Goal: Task Accomplishment & Management: Manage account settings

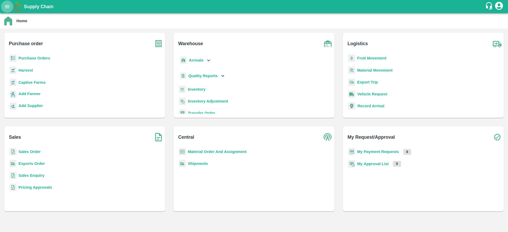
click at [3, 3] on button "open drawer" at bounding box center [7, 7] width 12 height 12
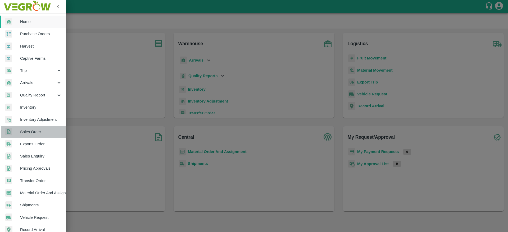
click at [37, 132] on span "Sales Order" at bounding box center [41, 132] width 42 height 6
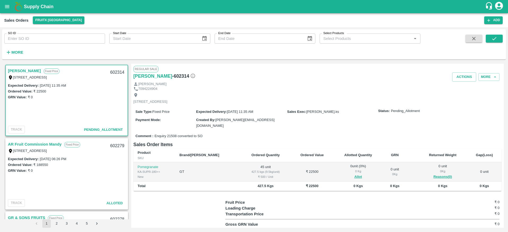
click at [32, 66] on div "Shivachandran V Fixed Price I 53, Huskur Fruit market , Bangalore, Bengaluru (B…" at bounding box center [67, 73] width 122 height 17
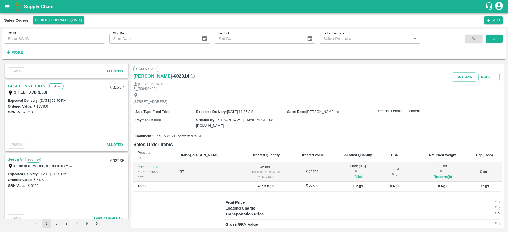
scroll to position [162, 0]
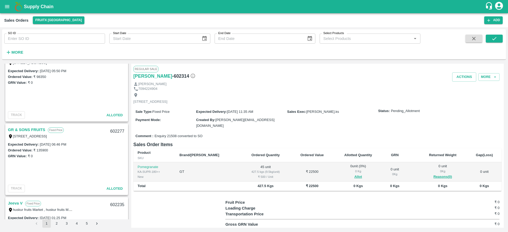
click at [30, 9] on h1 "Supply Chain" at bounding box center [254, 6] width 461 height 7
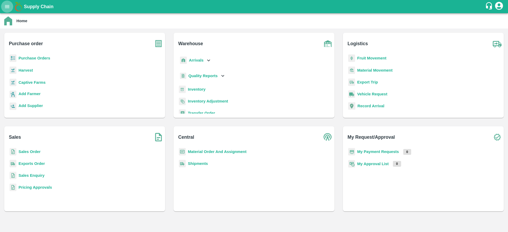
click at [8, 5] on icon "open drawer" at bounding box center [7, 6] width 5 height 3
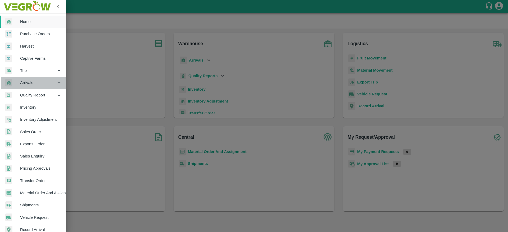
click at [35, 81] on span "Arrivals" at bounding box center [38, 83] width 36 height 6
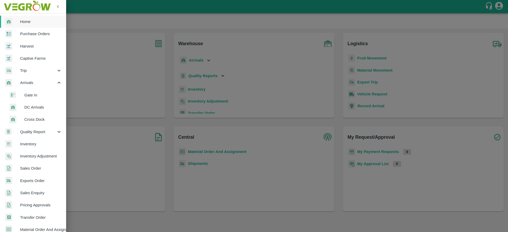
click at [35, 104] on li "DC Arrivals" at bounding box center [35, 107] width 62 height 12
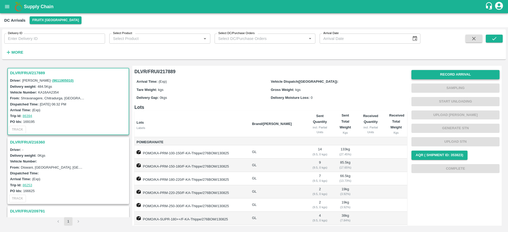
click at [450, 75] on button "Record Arrival" at bounding box center [456, 74] width 88 height 9
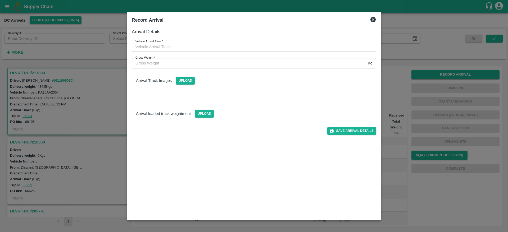
type input "DD/MM/YYYY hh:mm aa"
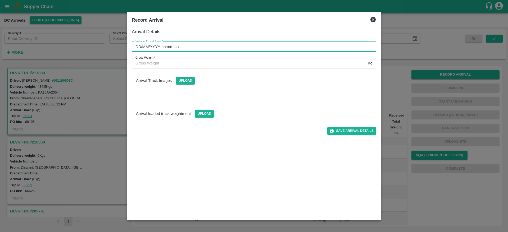
click at [201, 48] on input "DD/MM/YYYY hh:mm aa" at bounding box center [252, 47] width 241 height 10
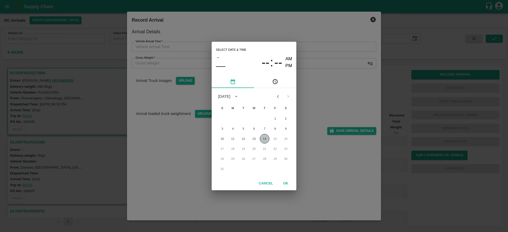
click at [264, 138] on button "14" at bounding box center [265, 139] width 10 height 10
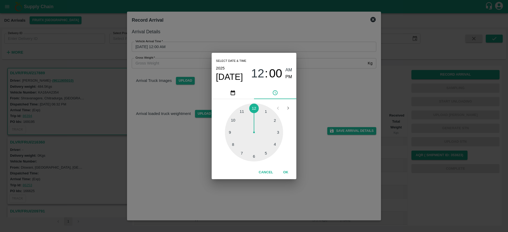
click at [241, 153] on div at bounding box center [254, 133] width 58 height 58
click at [255, 158] on div at bounding box center [254, 133] width 58 height 58
type input "14/08/2025 07:29 AM"
click at [288, 175] on button "OK" at bounding box center [285, 172] width 17 height 9
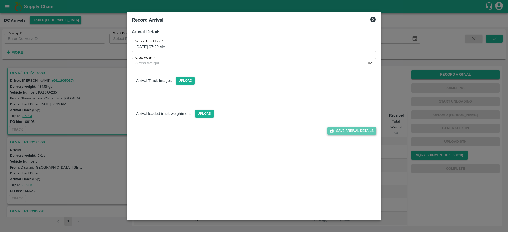
click at [348, 133] on button "Save Arrival Details" at bounding box center [351, 131] width 49 height 8
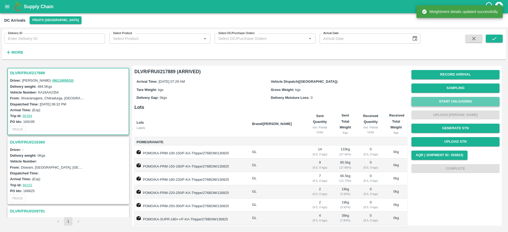
click at [451, 104] on button "Start Unloading" at bounding box center [456, 101] width 88 height 9
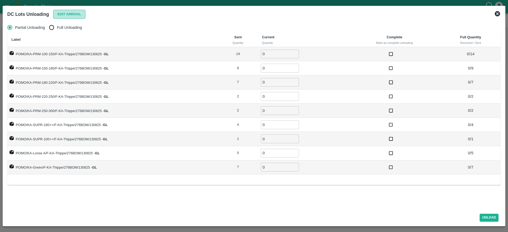
click at [73, 14] on button "Edit Arrival" at bounding box center [69, 14] width 32 height 9
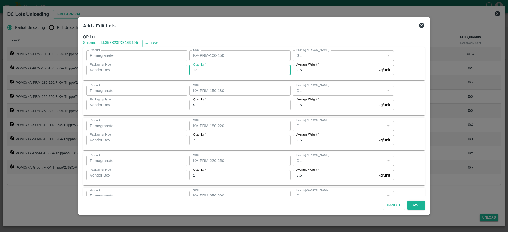
click at [226, 69] on input "14" at bounding box center [240, 70] width 101 height 10
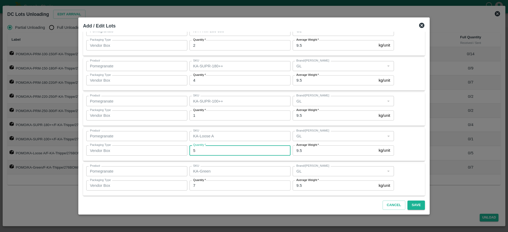
scroll to position [169, 0]
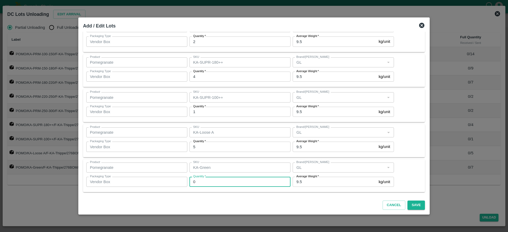
type input "0"
click at [412, 173] on div "Product Pomegranate Product SKU KA-Green SKU Brand/Marka Brand/Marka Packaging …" at bounding box center [254, 176] width 336 height 27
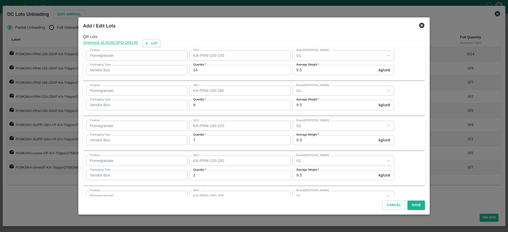
click at [156, 48] on div "Product Pomegranate Product" at bounding box center [135, 55] width 103 height 14
click at [156, 46] on button "Lot" at bounding box center [151, 44] width 18 height 8
type input "KA-PRM-100-150"
type input "14"
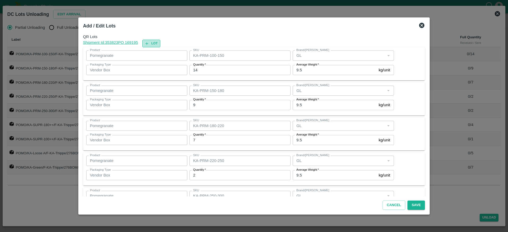
type input "KA-PRM-150-180"
type input "9"
type input "KA-PRM-180-220"
type input "7"
type input "KA-PRM-220-250"
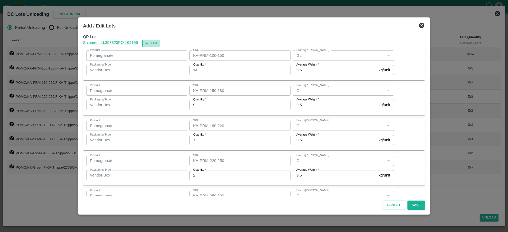
type input "KA-PRM-250-300"
type input "2"
type input "KA-SUPR-180++"
type input "4"
type input "KA-SUPR-100++"
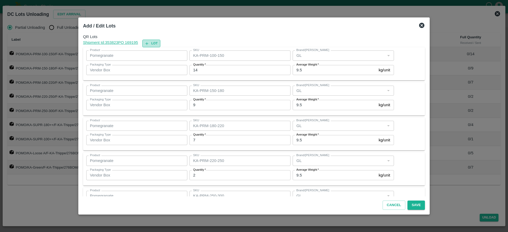
type input "1"
type input "KA-Loose A"
type input "5"
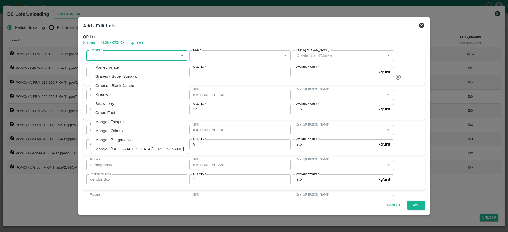
click at [137, 57] on input "Product   *" at bounding box center [132, 55] width 89 height 7
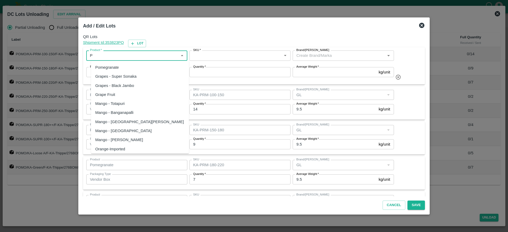
click at [124, 69] on div "Pomegranate" at bounding box center [140, 67] width 98 height 9
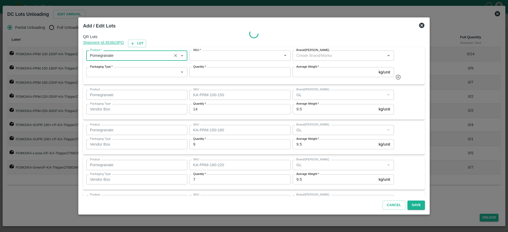
type input "Pomegranate"
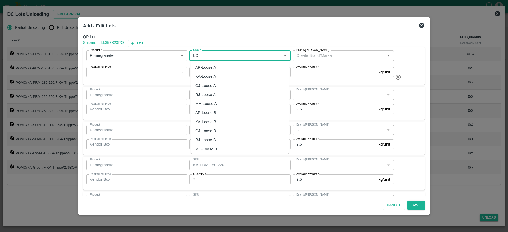
click at [207, 123] on div "KA-Loose B" at bounding box center [205, 122] width 21 height 6
type input "KA-Loose B"
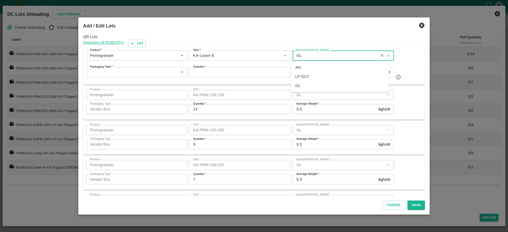
click at [304, 89] on div "GL" at bounding box center [340, 85] width 98 height 9
type input "GL"
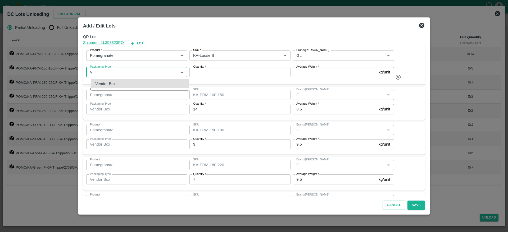
type input "V"
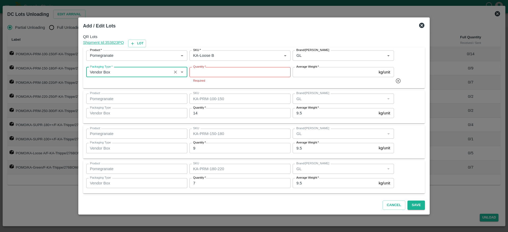
type input "Vendor Box"
type input "7"
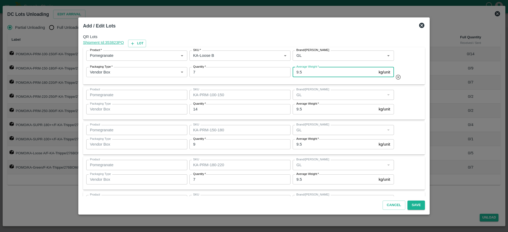
type input "9.5"
click at [406, 48] on div "Product   * Product   * SKU   * SKU   * Brand/Marka Brand/Marka Packaging Type …" at bounding box center [254, 65] width 342 height 37
click at [409, 207] on button "Save" at bounding box center [416, 205] width 17 height 9
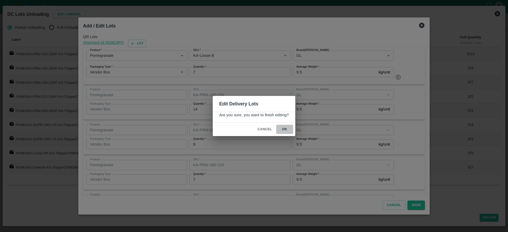
click at [288, 130] on button "ok" at bounding box center [284, 129] width 17 height 9
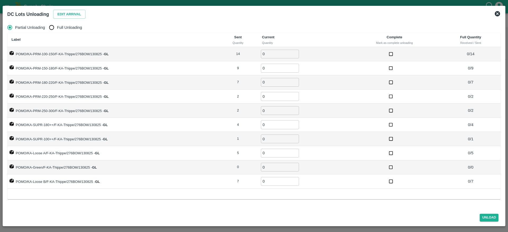
click at [66, 29] on span "Full Unloading" at bounding box center [69, 28] width 25 height 6
click at [57, 29] on input "Full Unloading" at bounding box center [51, 27] width 11 height 11
radio input "true"
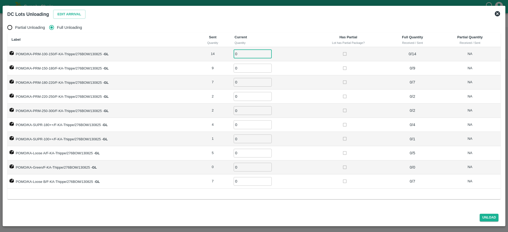
click at [245, 53] on input "0" at bounding box center [253, 54] width 38 height 9
type input "14"
type input "9"
type input "7"
type input "2"
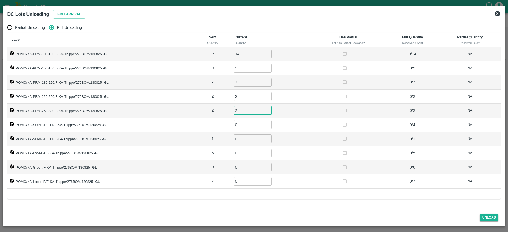
type input "2"
type input "4"
type input "1"
type input "5"
type input "7"
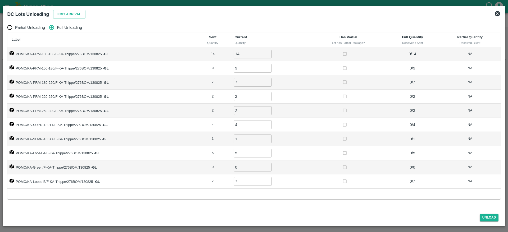
click at [306, 92] on td "2 ​" at bounding box center [271, 97] width 81 height 14
click at [490, 219] on button "Unload" at bounding box center [489, 218] width 19 height 8
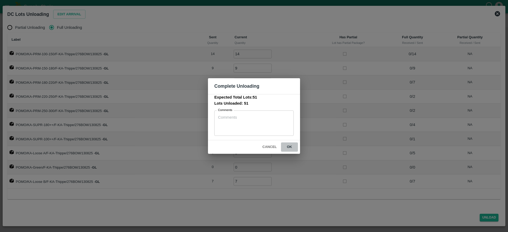
click at [288, 148] on button "ok" at bounding box center [289, 147] width 17 height 9
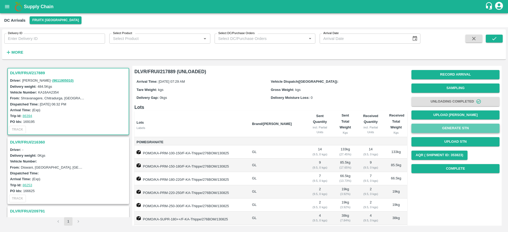
click at [447, 127] on button "Generate STN" at bounding box center [456, 128] width 88 height 9
click at [36, 1] on div "Supply Chain" at bounding box center [254, 6] width 508 height 13
click at [37, 10] on h1 "Supply Chain" at bounding box center [254, 6] width 461 height 7
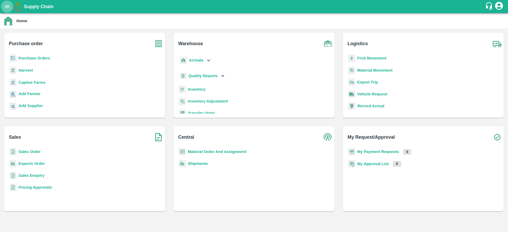
click at [8, 2] on button "open drawer" at bounding box center [7, 7] width 12 height 12
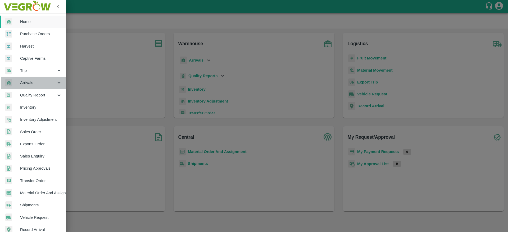
click at [33, 85] on span "Arrivals" at bounding box center [38, 83] width 36 height 6
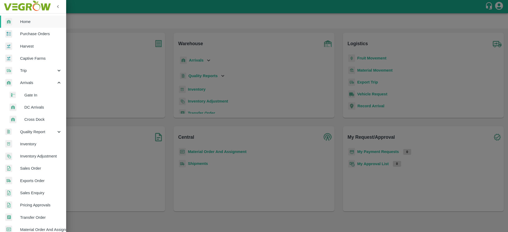
click at [44, 105] on span "DC Arrivals" at bounding box center [43, 108] width 38 height 6
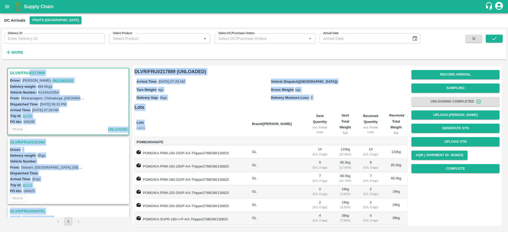
drag, startPoint x: 29, startPoint y: 71, endPoint x: 316, endPoint y: 150, distance: 298.5
click at [316, 150] on div "DLVR/FRUI/217889 Driver: Raghu - ( 9611905010 ) Delivery weight: 484.5 Kgs Vehi…" at bounding box center [254, 146] width 500 height 164
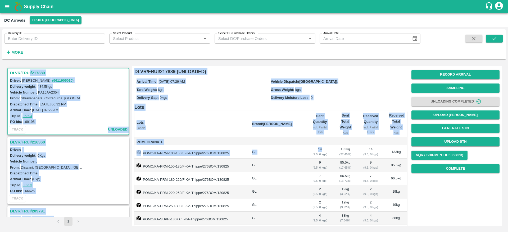
scroll to position [70, 0]
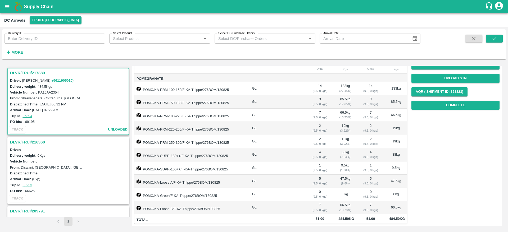
click at [295, 149] on td "GL" at bounding box center [277, 155] width 58 height 13
click at [21, 71] on h3 "DLVR/FRUI/217889" at bounding box center [69, 73] width 118 height 7
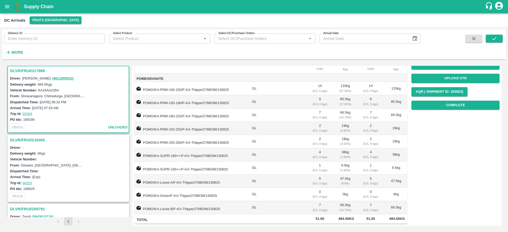
scroll to position [0, 0]
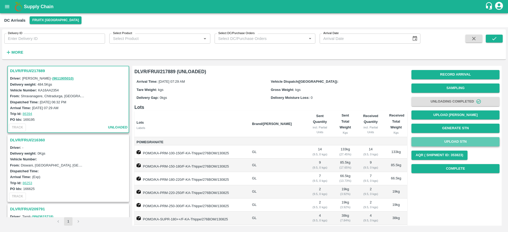
click at [449, 139] on button "Upload STN" at bounding box center [456, 141] width 88 height 9
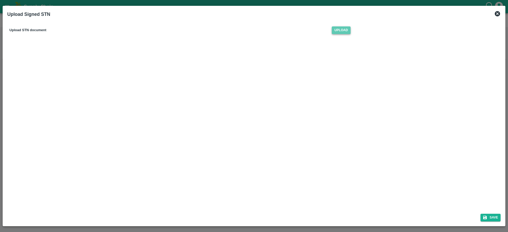
click at [343, 31] on span "Upload" at bounding box center [341, 30] width 19 height 8
click at [0, 0] on input "Upload" at bounding box center [0, 0] width 0 height 0
click at [493, 215] on button "Save" at bounding box center [491, 218] width 20 height 8
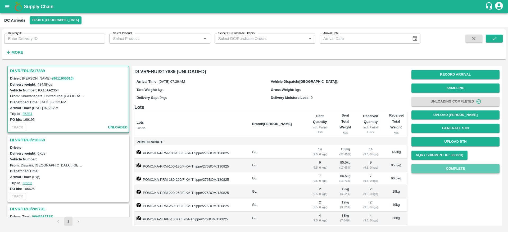
click at [455, 170] on button "Complete" at bounding box center [456, 168] width 88 height 9
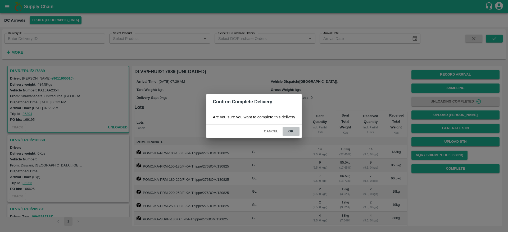
click at [288, 129] on button "ok" at bounding box center [291, 131] width 17 height 9
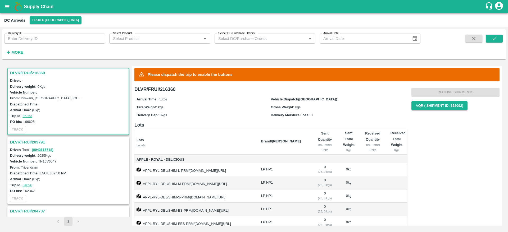
click at [30, 71] on h3 "DLVR/FRUI/216360" at bounding box center [69, 73] width 118 height 7
click at [34, 143] on h3 "DLVR/FRUI/209791" at bounding box center [69, 142] width 118 height 7
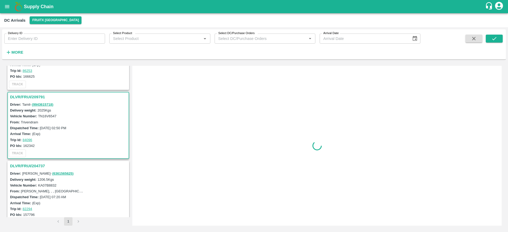
scroll to position [58, 0]
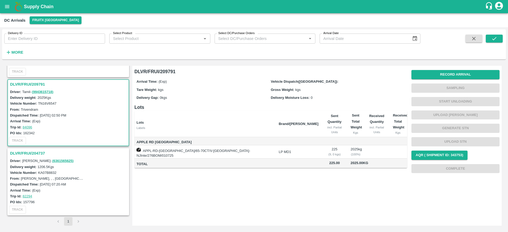
click at [28, 156] on h3 "DLVR/FRUI/204737" at bounding box center [69, 153] width 118 height 7
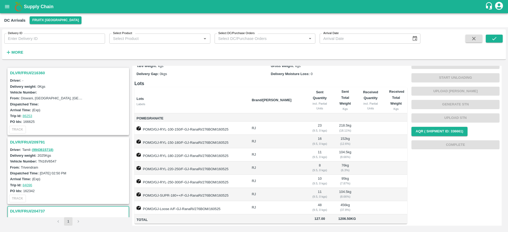
click at [33, 72] on h3 "DLVR/FRUI/216360" at bounding box center [69, 73] width 118 height 7
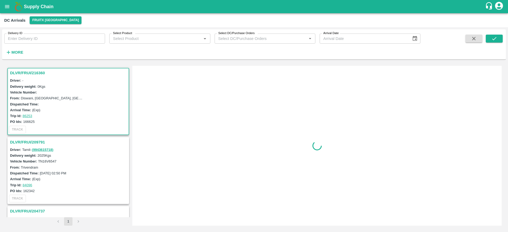
scroll to position [2, 0]
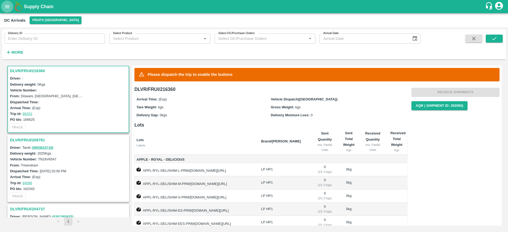
click at [7, 8] on icon "open drawer" at bounding box center [7, 6] width 5 height 3
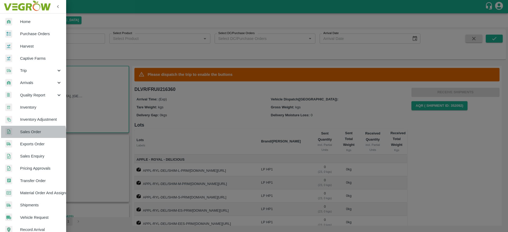
click at [29, 135] on span "Sales Order" at bounding box center [41, 132] width 42 height 6
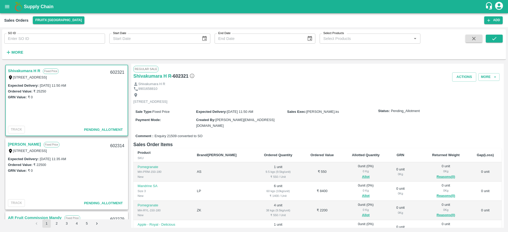
click at [19, 72] on link "Shivakumara H R" at bounding box center [24, 71] width 32 height 7
click at [29, 142] on link "[PERSON_NAME]" at bounding box center [24, 144] width 33 height 7
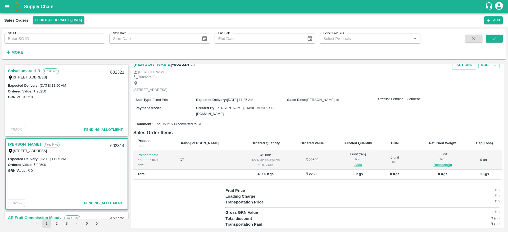
scroll to position [10, 0]
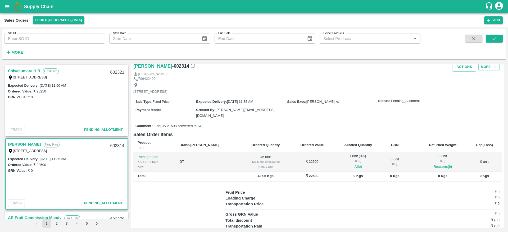
click at [31, 73] on link "Shivakumara H R" at bounding box center [24, 71] width 32 height 7
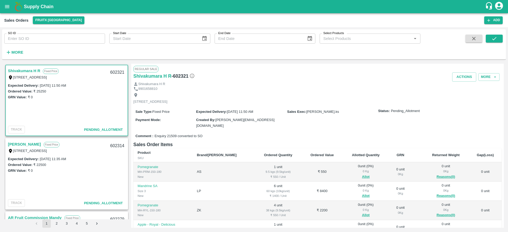
click at [21, 70] on link "Shivakumara H R" at bounding box center [24, 71] width 32 height 7
click at [32, 141] on link "[PERSON_NAME]" at bounding box center [24, 144] width 33 height 7
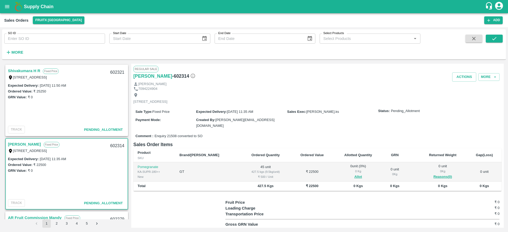
scroll to position [7, 0]
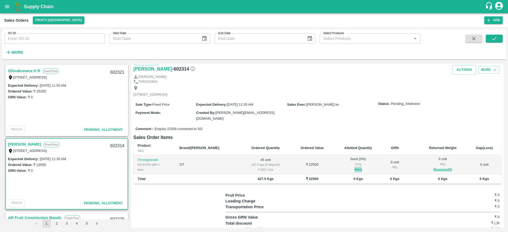
click at [354, 171] on button "Allot" at bounding box center [358, 170] width 8 height 6
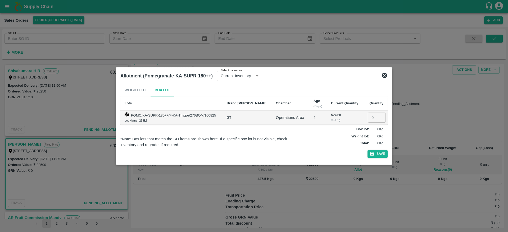
click at [374, 114] on input "number" at bounding box center [377, 118] width 18 height 10
type input "45"
click at [375, 158] on div "Weight Lot Box Lot Lots Brand/Marka Chamber Age (Days) Current Quantity Quantit…" at bounding box center [253, 122] width 267 height 76
click at [376, 152] on button "Save" at bounding box center [378, 154] width 20 height 8
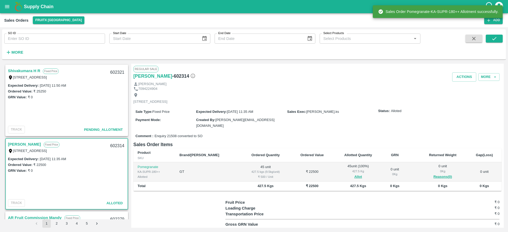
click at [112, 141] on div "602314" at bounding box center [117, 146] width 20 height 12
click at [112, 142] on div "602314" at bounding box center [117, 146] width 20 height 12
copy div "602314"
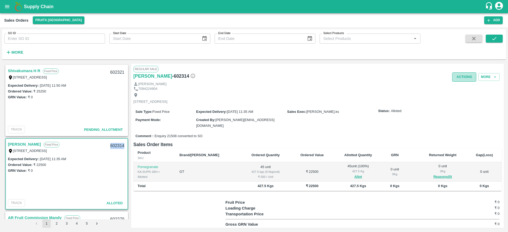
click at [459, 73] on button "Actions" at bounding box center [464, 77] width 24 height 9
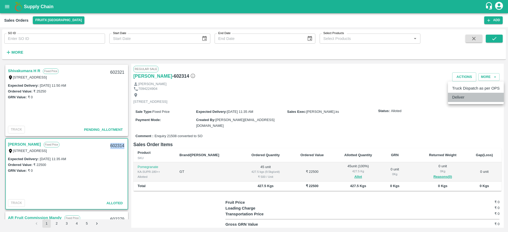
click at [457, 97] on li "Deliver" at bounding box center [476, 97] width 56 height 9
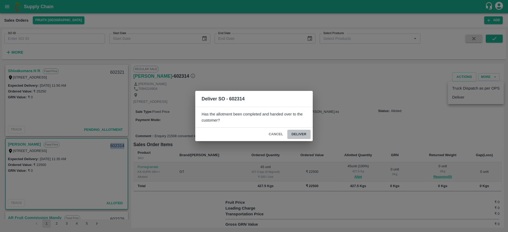
click at [297, 134] on button "Deliver" at bounding box center [299, 134] width 23 height 9
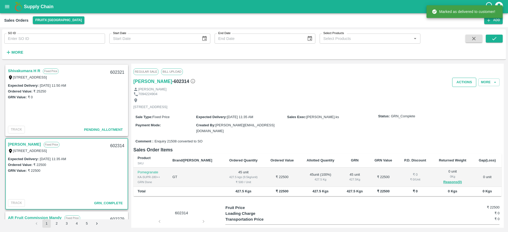
drag, startPoint x: 455, startPoint y: 91, endPoint x: 464, endPoint y: 84, distance: 11.3
click at [464, 84] on div "Regular Sale Bill Upload [PERSON_NAME] V - 602314 Actions More [PERSON_NAME] V …" at bounding box center [317, 146] width 373 height 164
click at [464, 84] on button "Actions" at bounding box center [464, 82] width 24 height 9
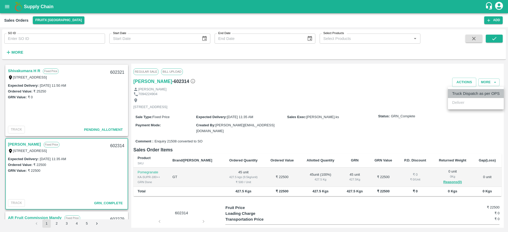
click at [460, 96] on li "Truck Dispatch as per OPS" at bounding box center [476, 93] width 56 height 9
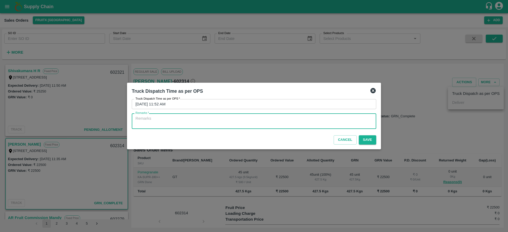
click at [267, 117] on textarea "Remarks   *" at bounding box center [254, 121] width 237 height 11
type textarea "OTD"
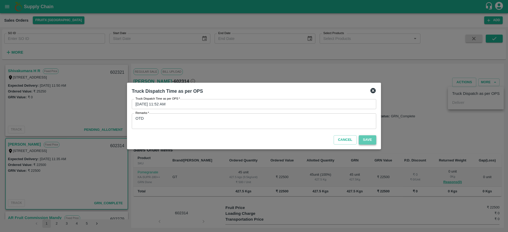
click at [368, 143] on button "Save" at bounding box center [367, 140] width 17 height 9
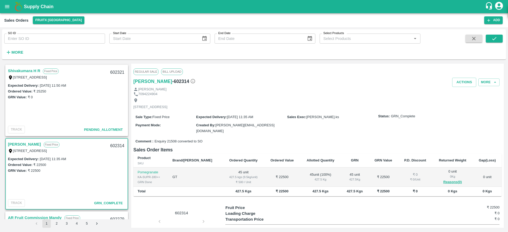
click at [25, 70] on link "Shivakumara H R" at bounding box center [24, 71] width 32 height 7
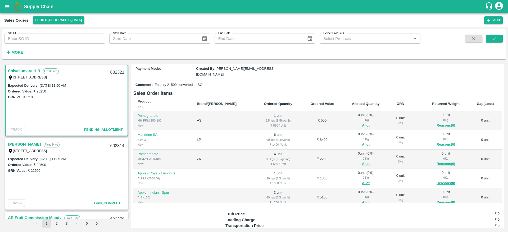
scroll to position [55, 0]
